Goal: Task Accomplishment & Management: Manage account settings

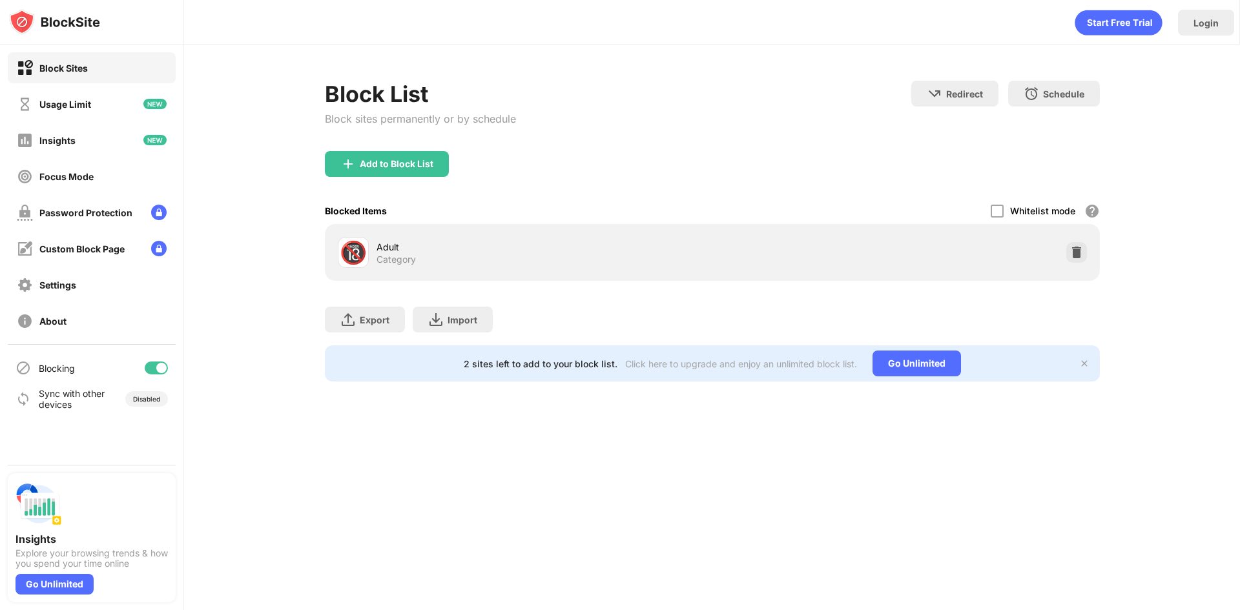
click at [1077, 251] on img at bounding box center [1076, 252] width 13 height 13
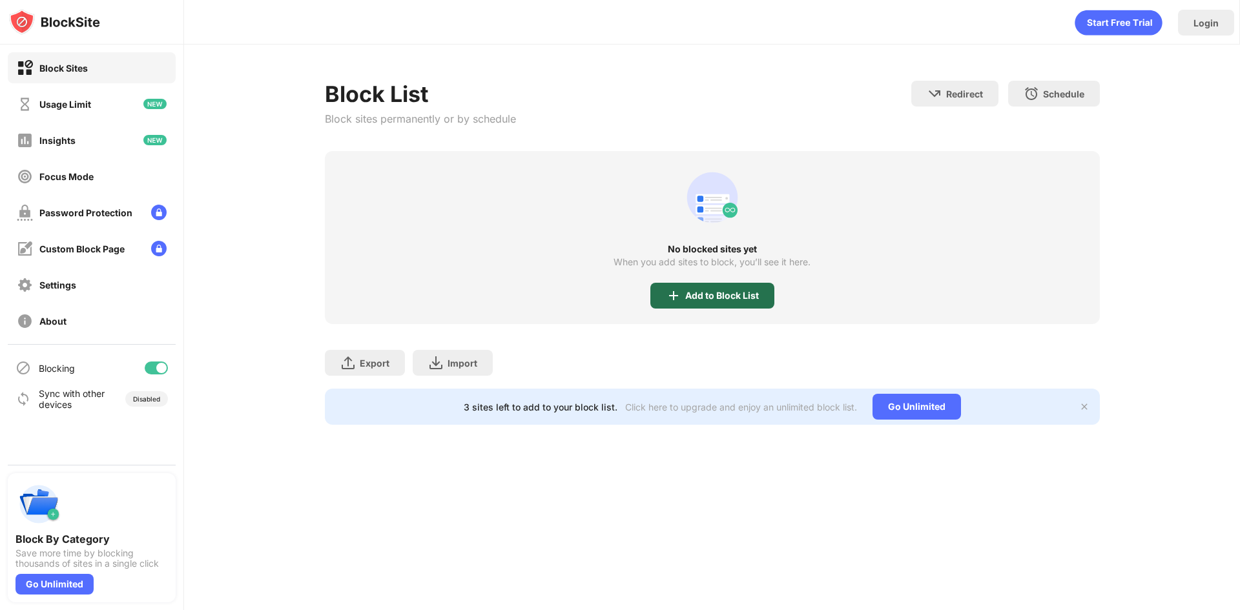
click at [708, 299] on div "Add to Block List" at bounding box center [722, 296] width 74 height 10
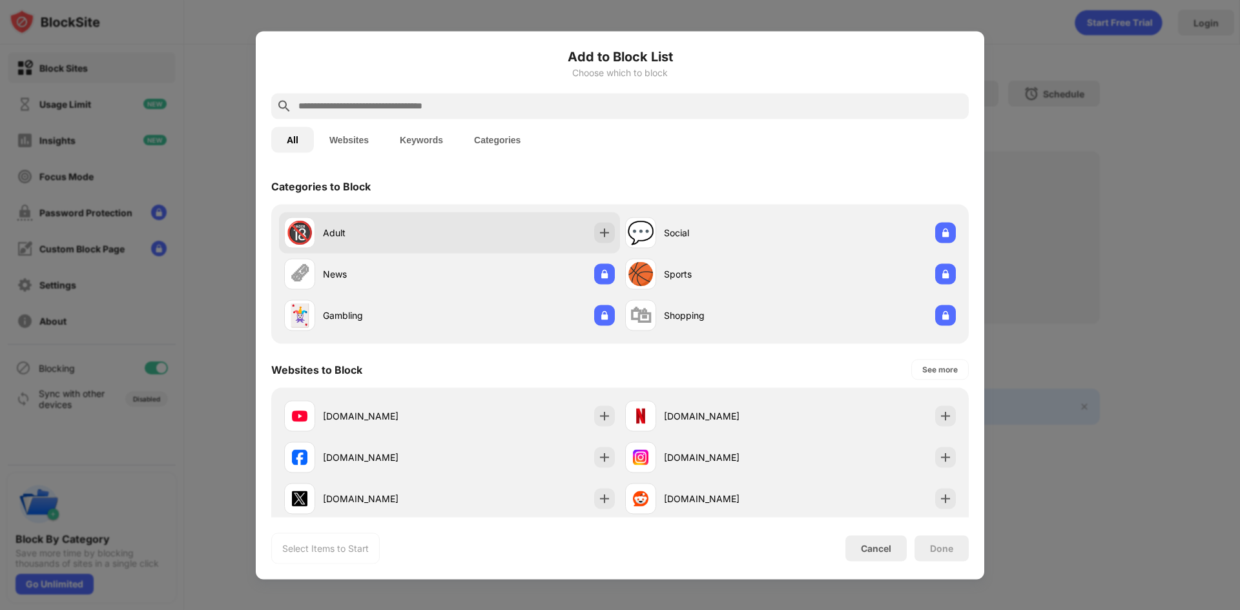
click at [372, 241] on div "🔞 Adult" at bounding box center [366, 232] width 165 height 31
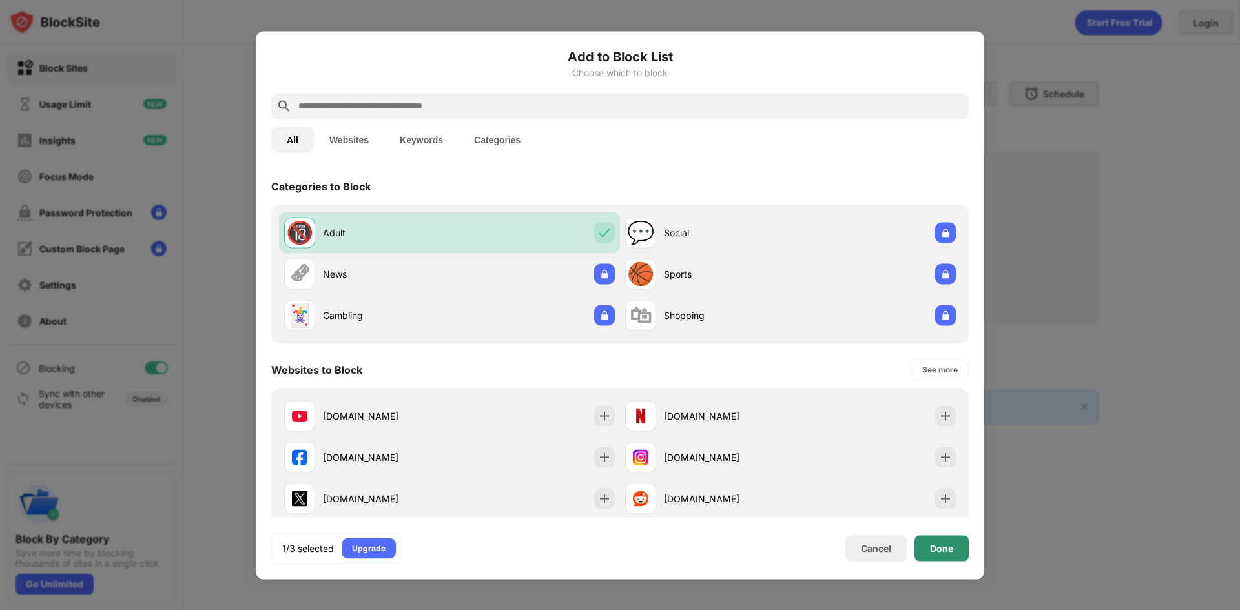
click at [957, 550] on div "Done" at bounding box center [942, 548] width 54 height 26
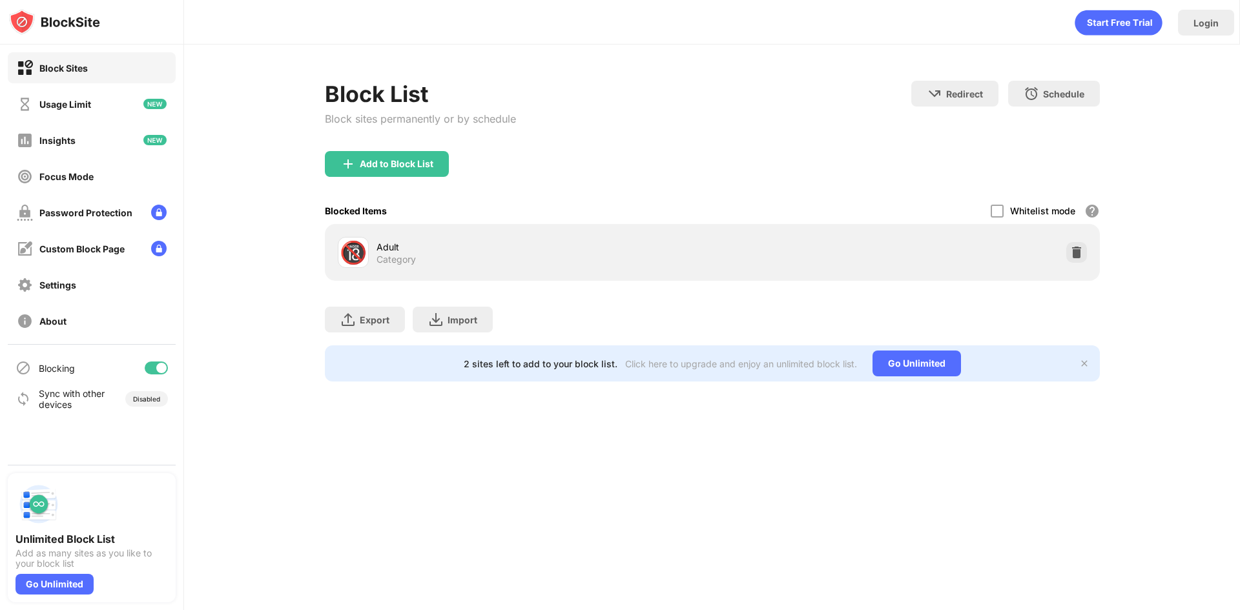
click at [1083, 253] on div at bounding box center [1076, 252] width 21 height 21
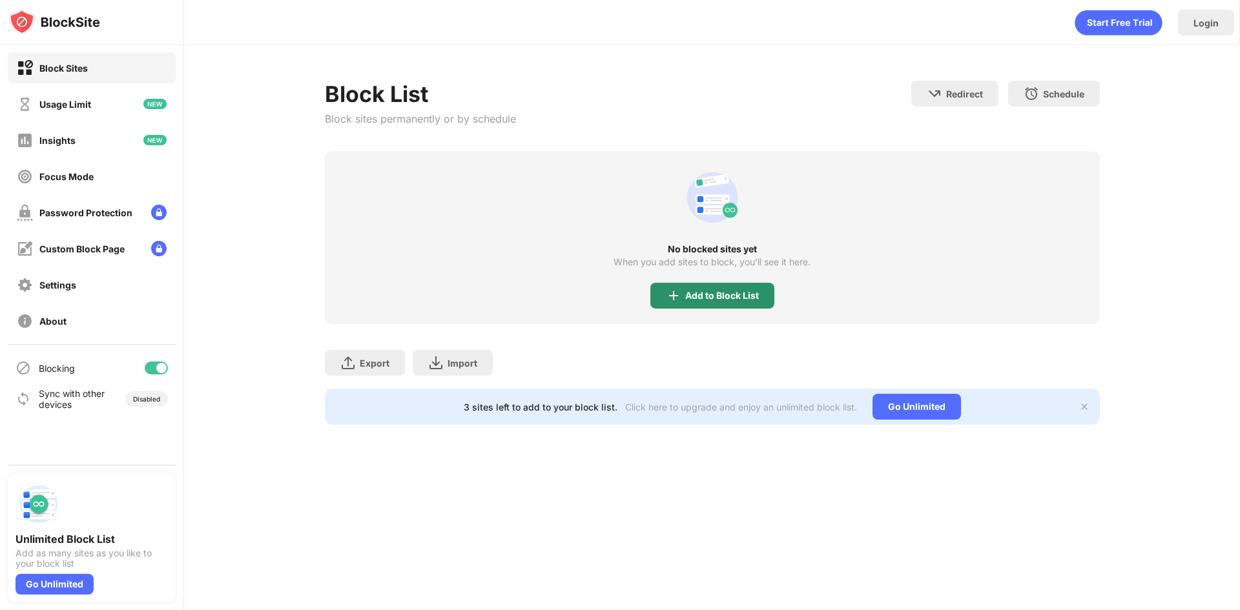
click at [726, 302] on div "Add to Block List" at bounding box center [712, 296] width 124 height 26
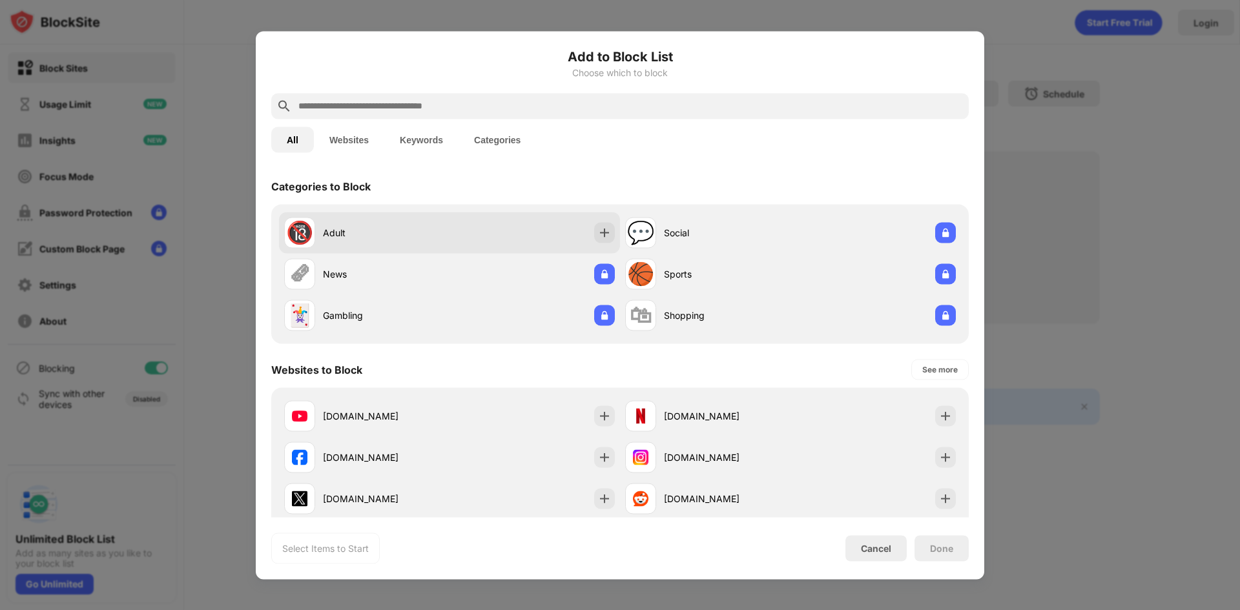
click at [372, 236] on div "Adult" at bounding box center [386, 233] width 127 height 14
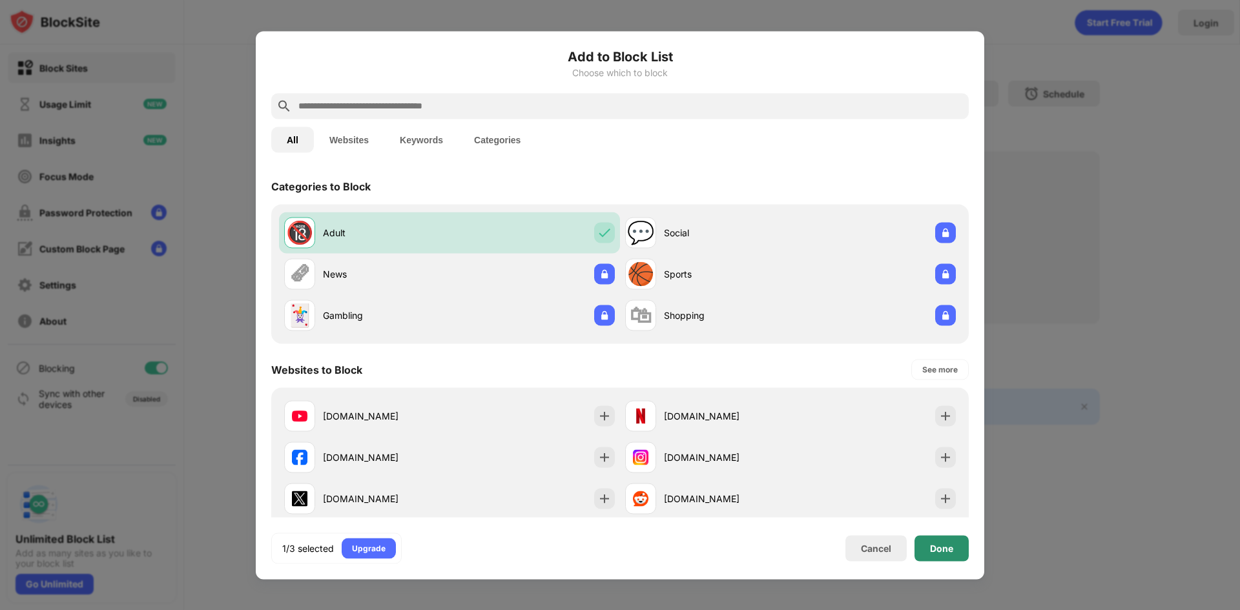
click at [953, 559] on div "Done" at bounding box center [942, 548] width 54 height 26
